Goal: Transaction & Acquisition: Purchase product/service

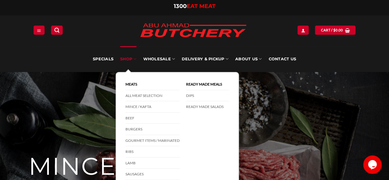
click at [131, 58] on link "SHOP" at bounding box center [128, 59] width 16 height 26
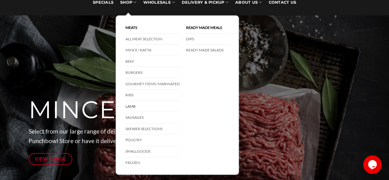
scroll to position [62, 0]
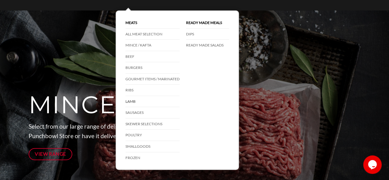
click at [135, 99] on link "Lamb" at bounding box center [153, 101] width 54 height 11
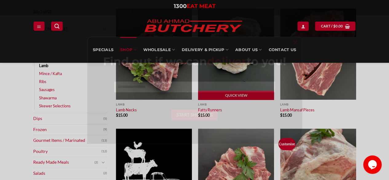
scroll to position [154, 0]
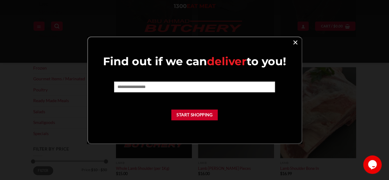
click at [297, 38] on link "×" at bounding box center [295, 42] width 9 height 8
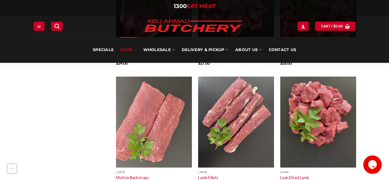
scroll to position [739, 0]
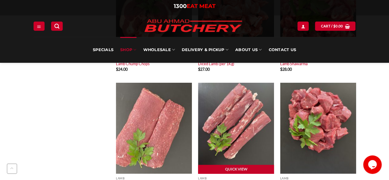
click at [241, 131] on img at bounding box center [236, 128] width 76 height 91
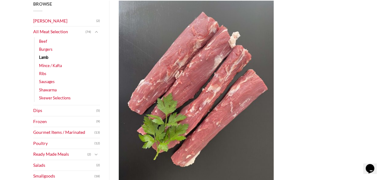
scroll to position [92, 0]
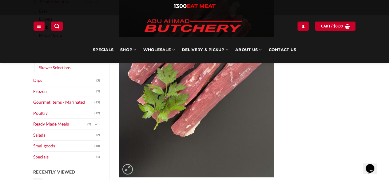
scroll to position [123, 0]
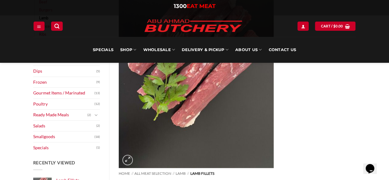
select select "*"
drag, startPoint x: 300, startPoint y: 124, endPoint x: 296, endPoint y: 124, distance: 4.9
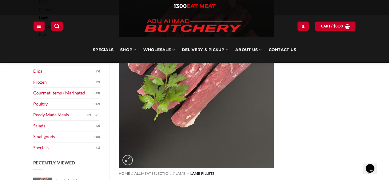
select select "*"
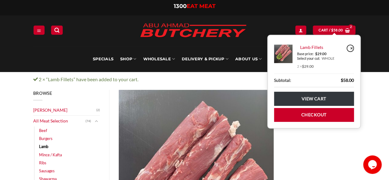
click at [353, 48] on link "×" at bounding box center [350, 48] width 7 height 7
